Goal: Find specific page/section: Find specific page/section

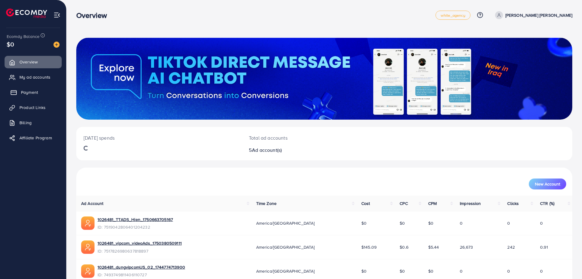
click at [28, 95] on span "Payment" at bounding box center [29, 92] width 17 height 6
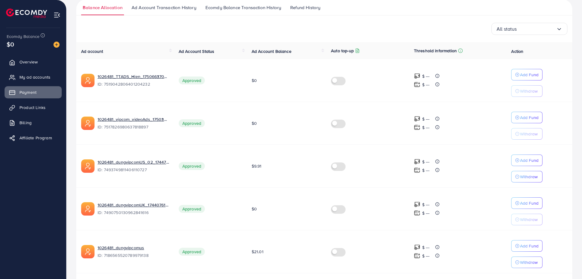
scroll to position [86, 0]
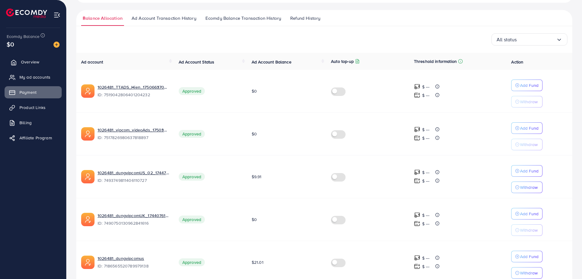
click at [33, 64] on span "Overview" at bounding box center [30, 62] width 18 height 6
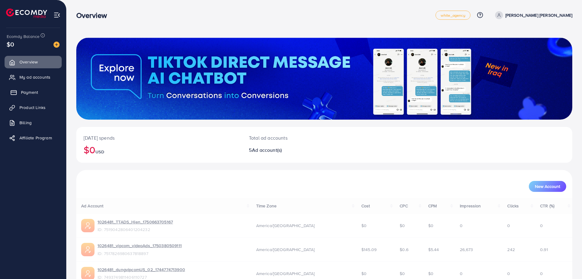
click at [36, 92] on span "Payment" at bounding box center [29, 92] width 17 height 6
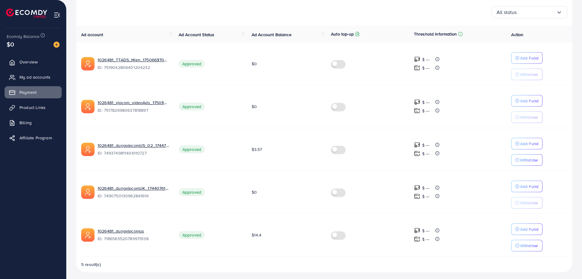
scroll to position [116, 0]
